Goal: Information Seeking & Learning: Understand process/instructions

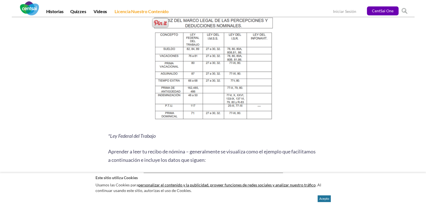
scroll to position [616, 0]
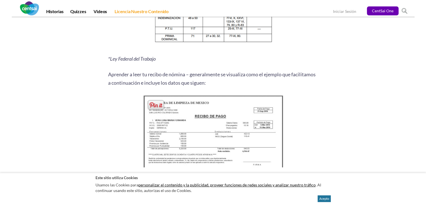
scroll to position [700, 0]
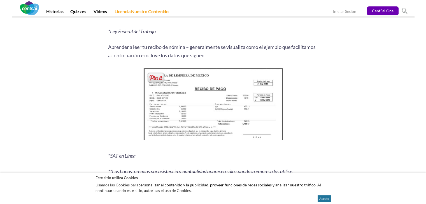
click at [195, 109] on img at bounding box center [213, 106] width 144 height 78
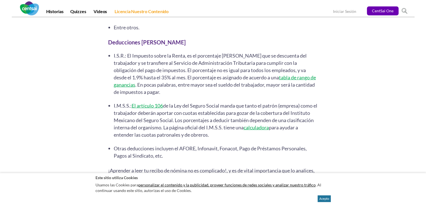
scroll to position [1489, 0]
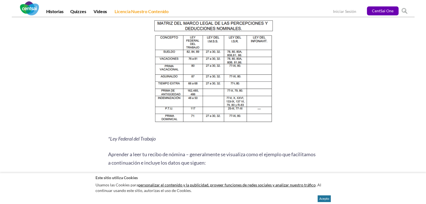
drag, startPoint x: 261, startPoint y: 140, endPoint x: 260, endPoint y: 123, distance: 16.3
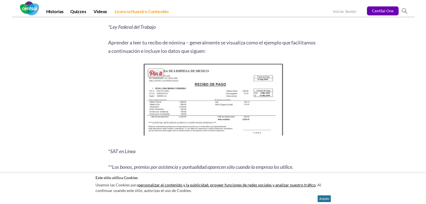
drag, startPoint x: 260, startPoint y: 123, endPoint x: 293, endPoint y: 126, distance: 33.7
click at [293, 126] on p at bounding box center [213, 101] width 210 height 78
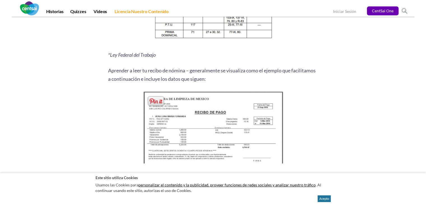
scroll to position [677, 0]
click at [197, 141] on img at bounding box center [213, 129] width 144 height 78
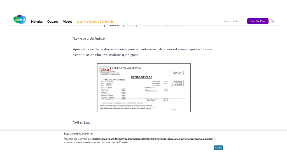
scroll to position [789, 0]
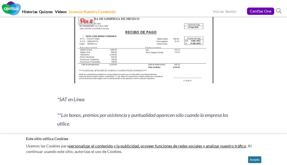
click at [208, 36] on img at bounding box center [144, 49] width 144 height 78
click at [108, 64] on img at bounding box center [144, 49] width 144 height 78
click at [152, 53] on img at bounding box center [144, 49] width 144 height 78
